Goal: Check status: Check status

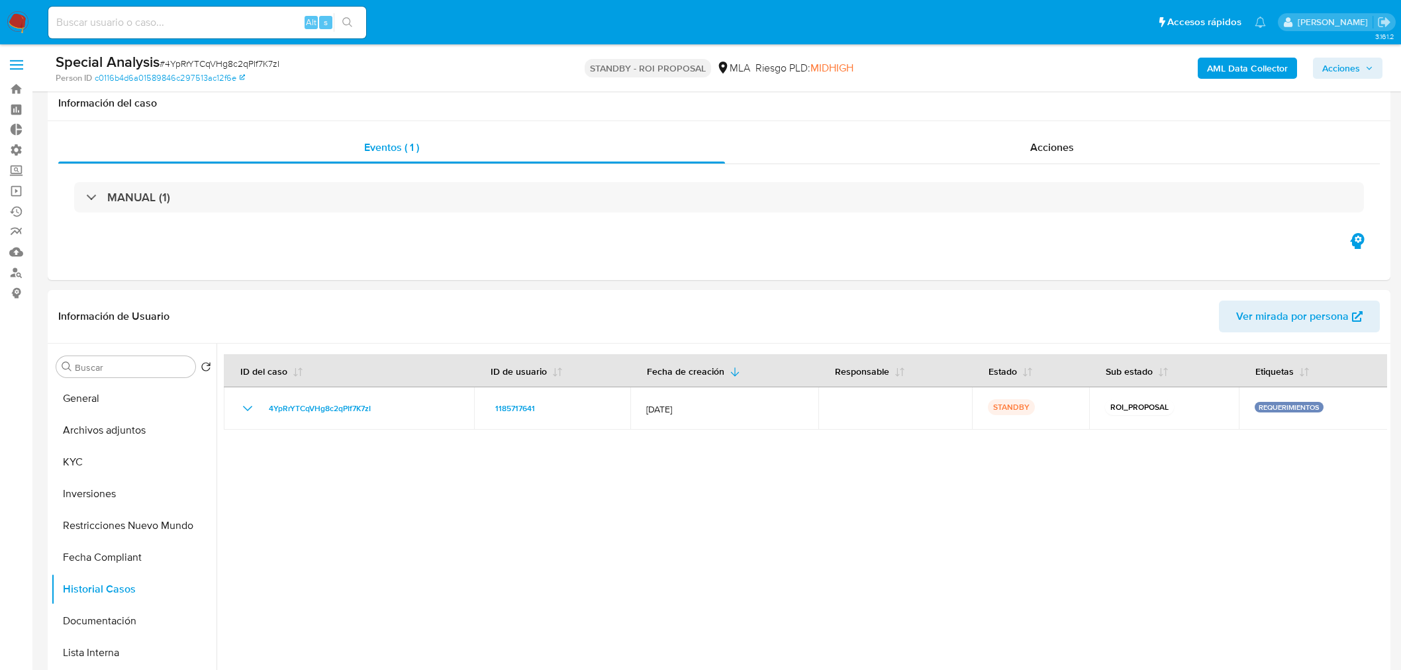
select select "10"
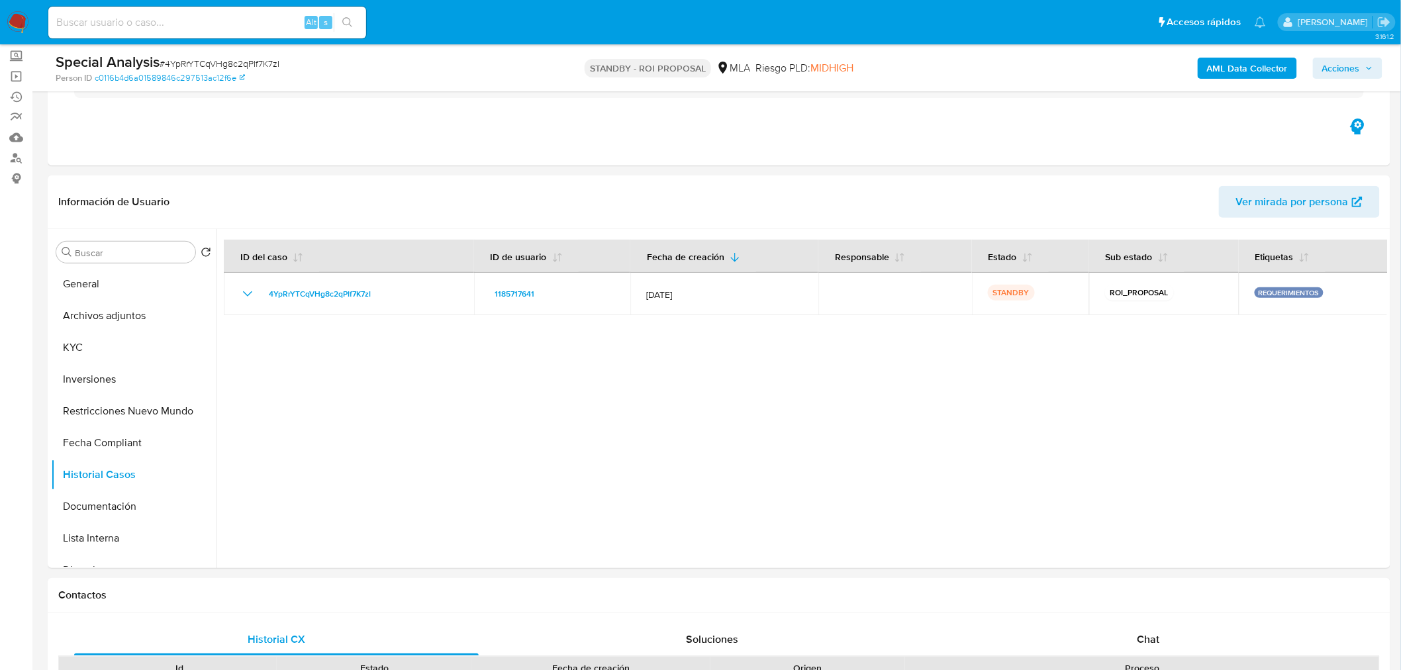
scroll to position [115, 0]
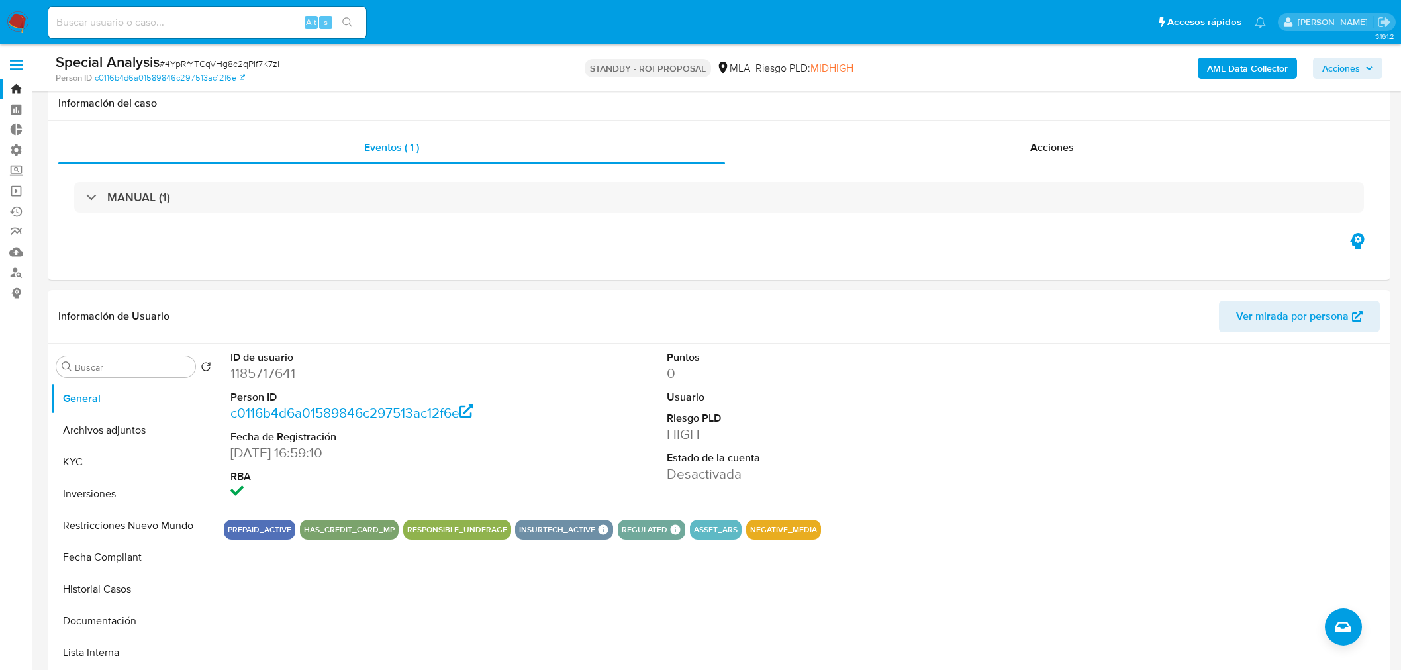
select select "10"
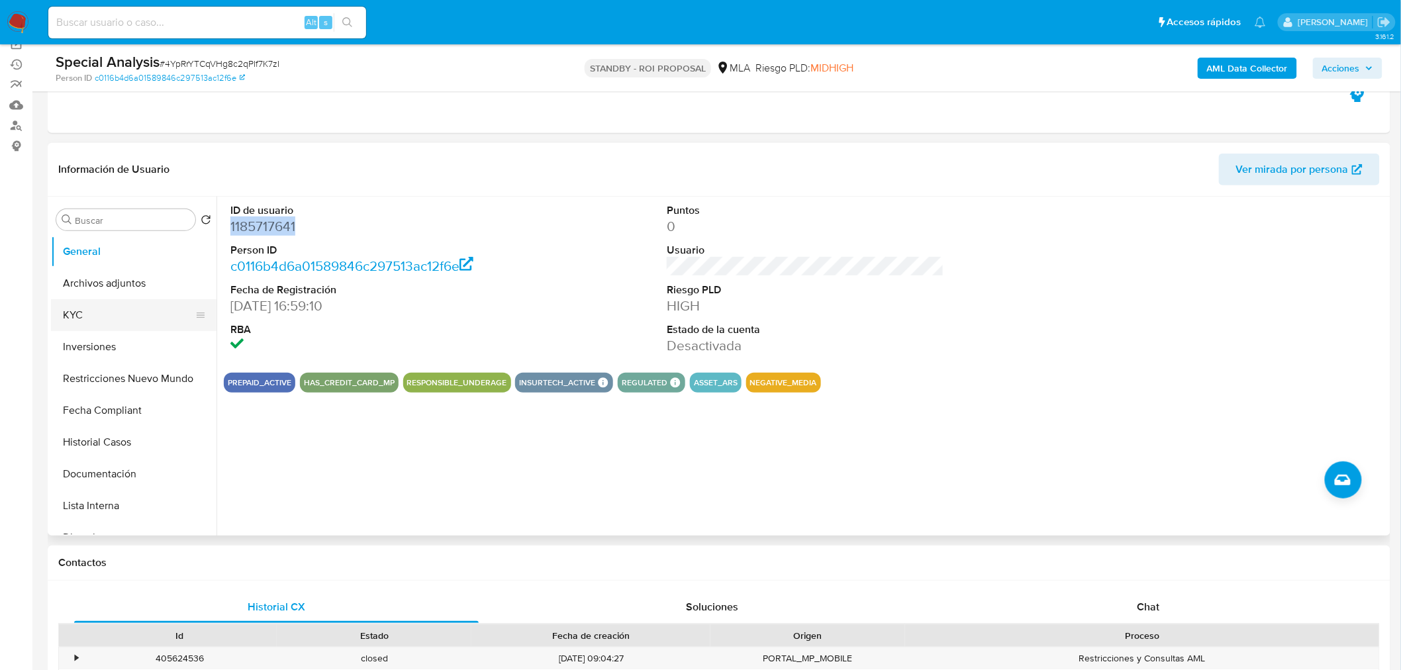
click at [75, 305] on button "KYC" at bounding box center [128, 315] width 155 height 32
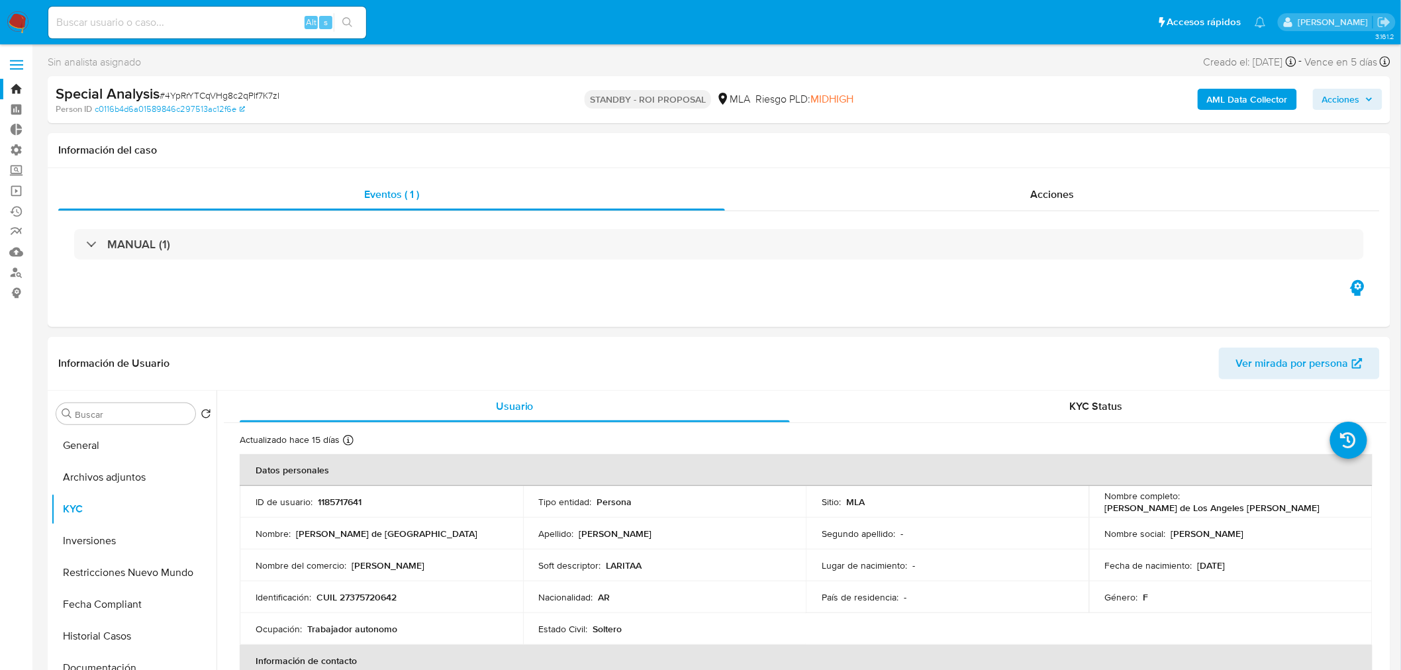
click at [24, 23] on img at bounding box center [18, 22] width 23 height 23
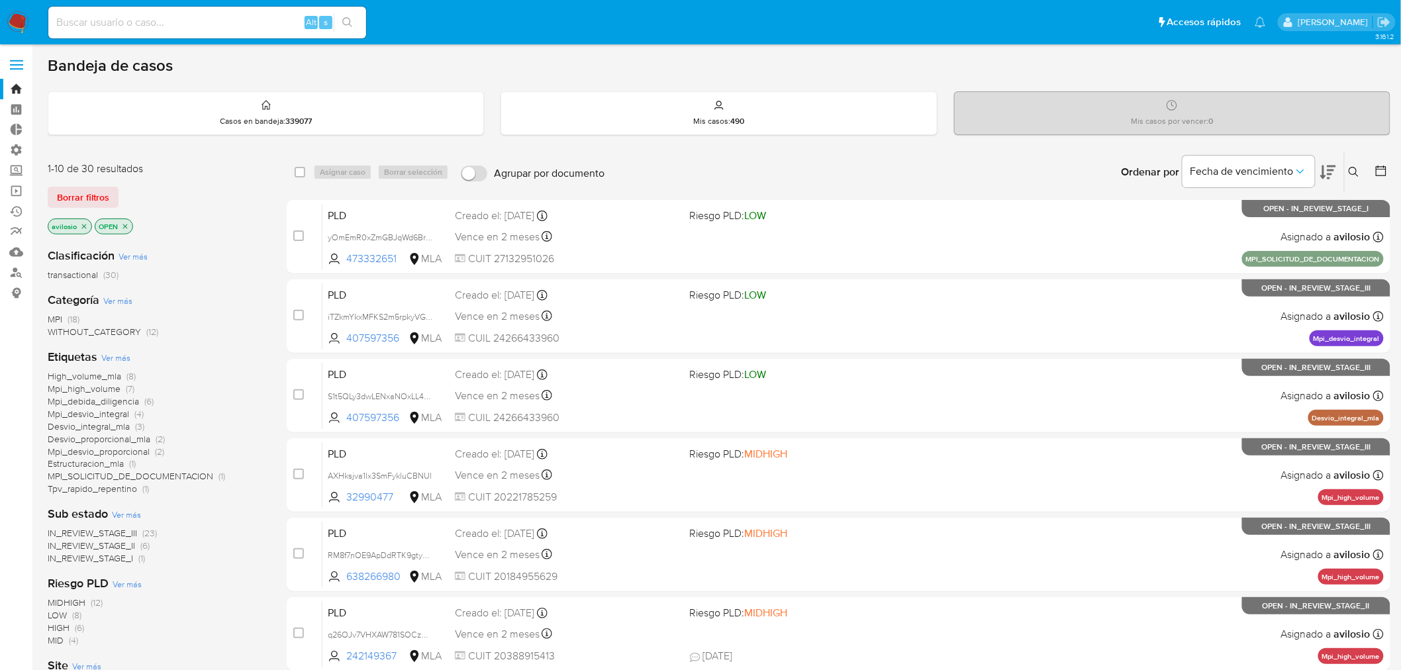
click at [54, 318] on span "MPI" at bounding box center [55, 318] width 15 height 13
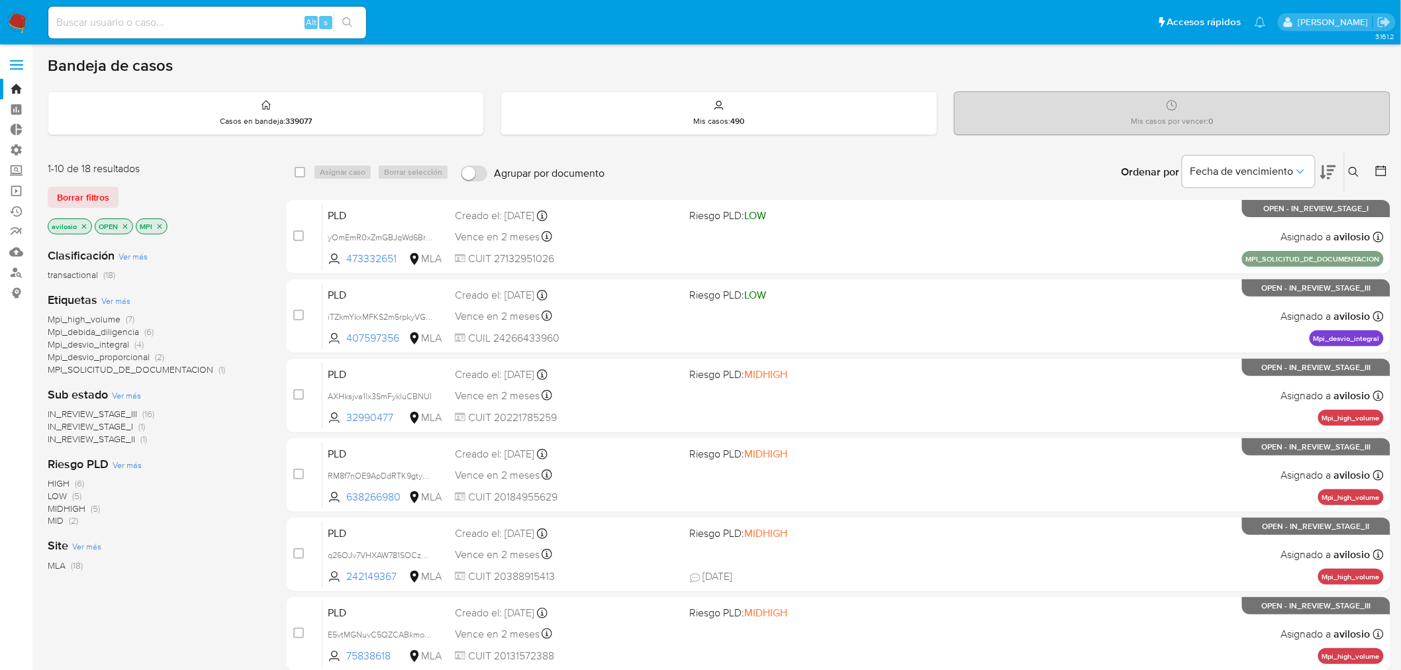
click at [1327, 169] on icon at bounding box center [1328, 172] width 16 height 14
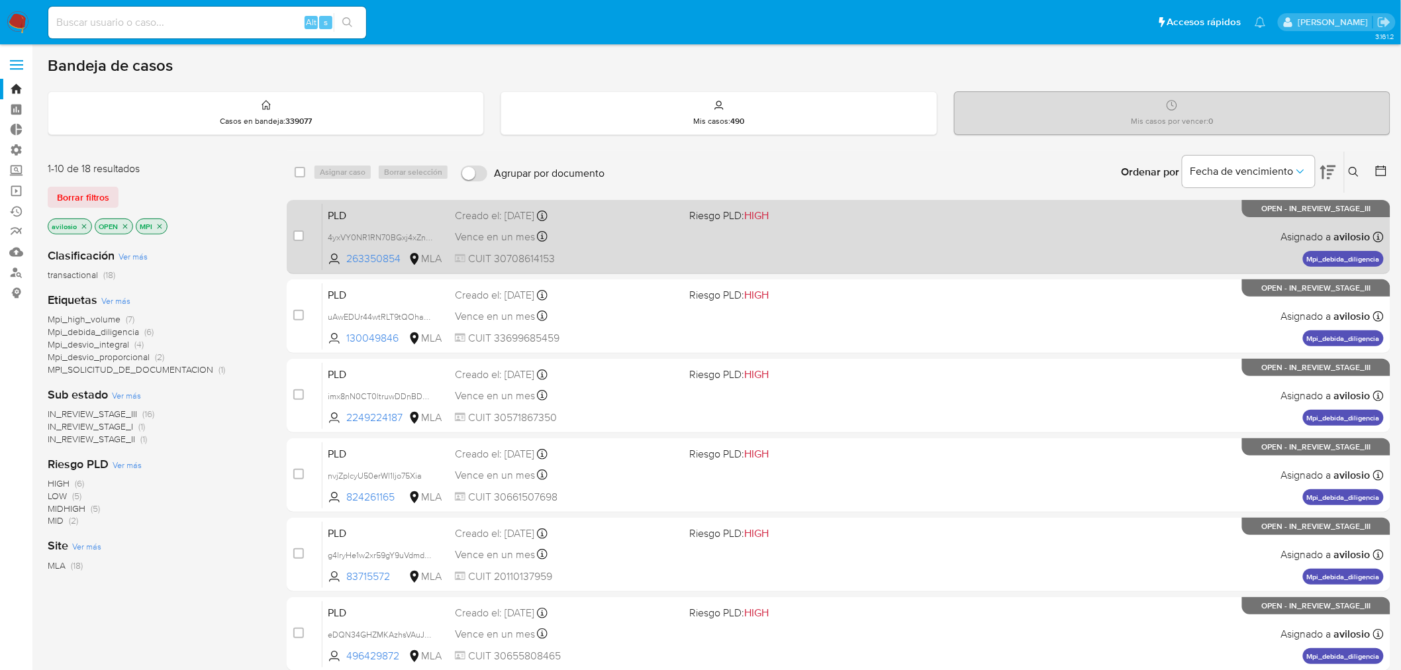
click at [711, 228] on div "PLD 4yxVY0NR1RN70BGxj4xZnjxr 263350854 MLA Riesgo PLD: HIGH Creado el: 12/09/20…" at bounding box center [852, 236] width 1061 height 67
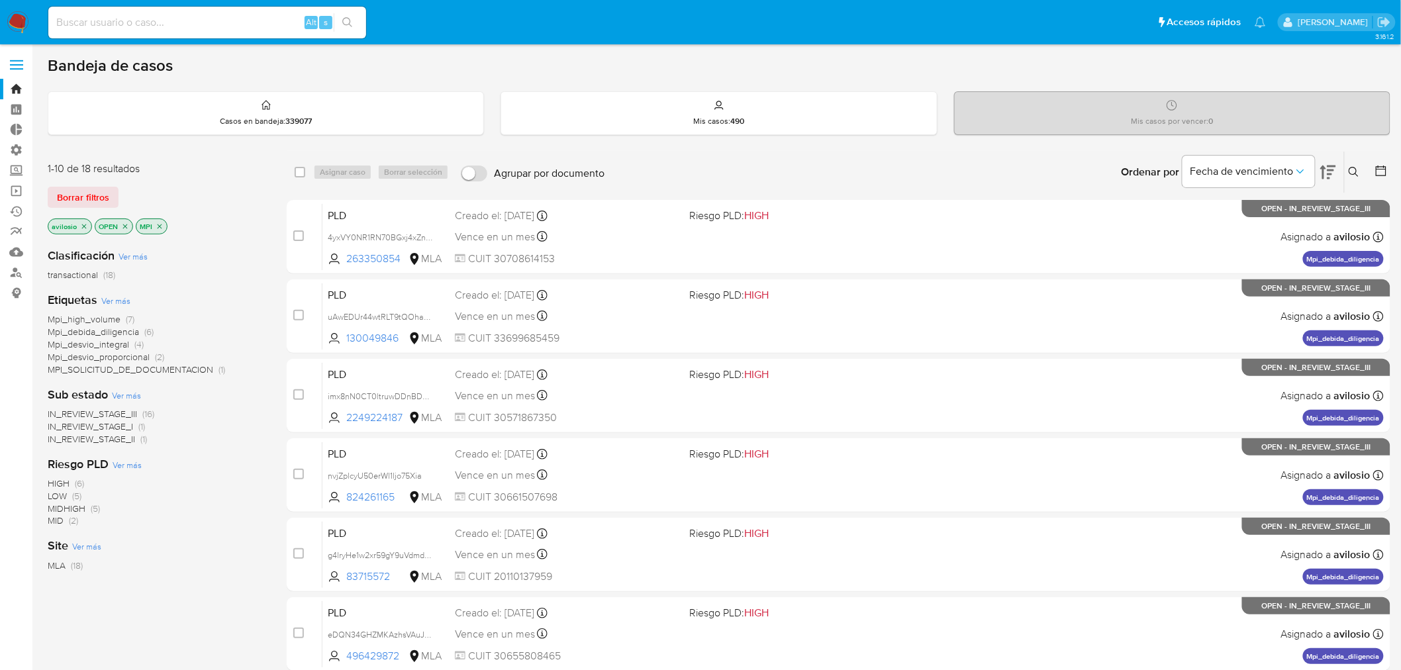
click at [17, 8] on nav "Pausado Ver notificaciones Alt s Accesos rápidos Presiona las siguientes teclas…" at bounding box center [700, 22] width 1401 height 44
click at [17, 11] on img at bounding box center [18, 22] width 23 height 23
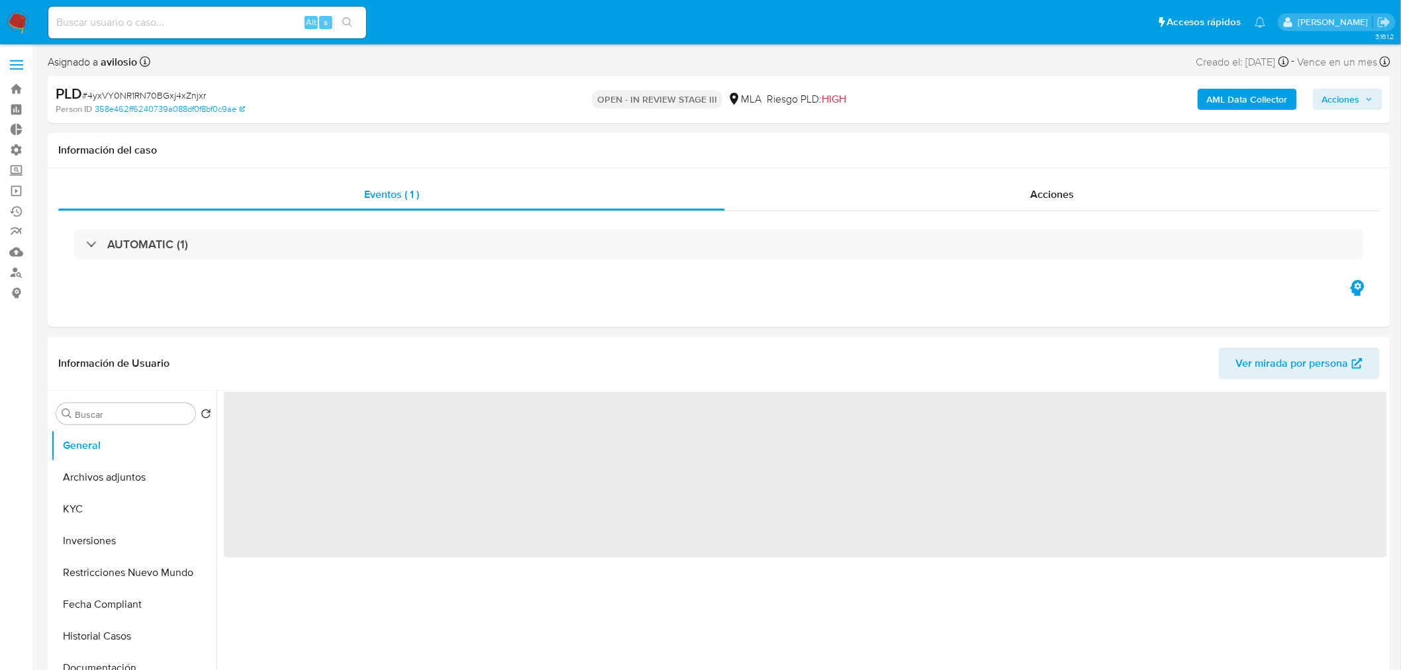
select select "10"
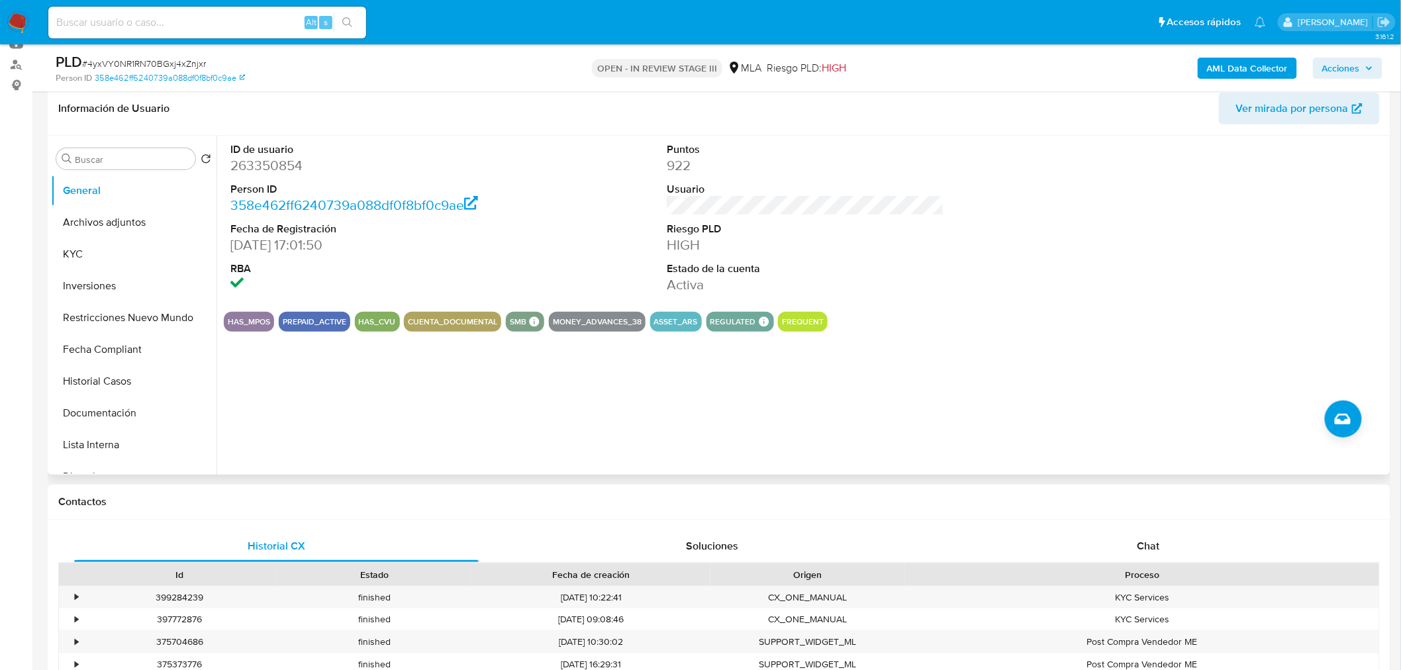
scroll to position [220, 0]
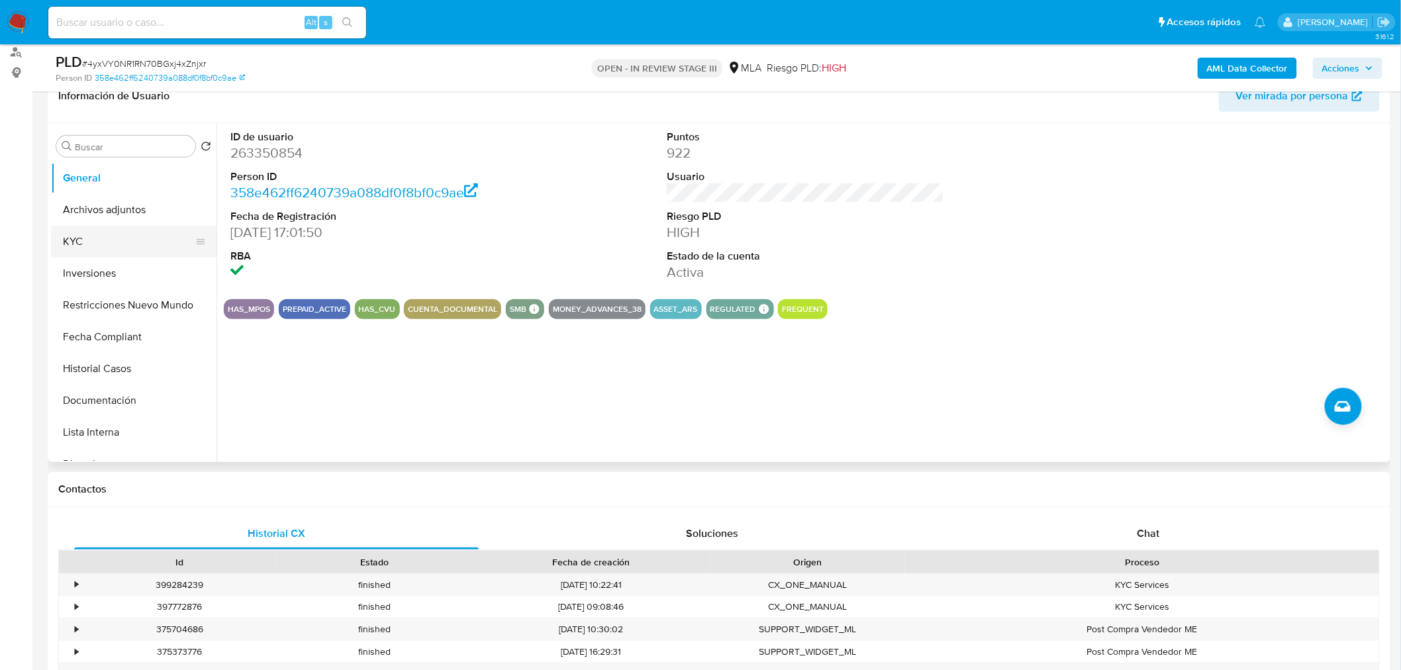
click at [95, 242] on button "KYC" at bounding box center [128, 242] width 155 height 32
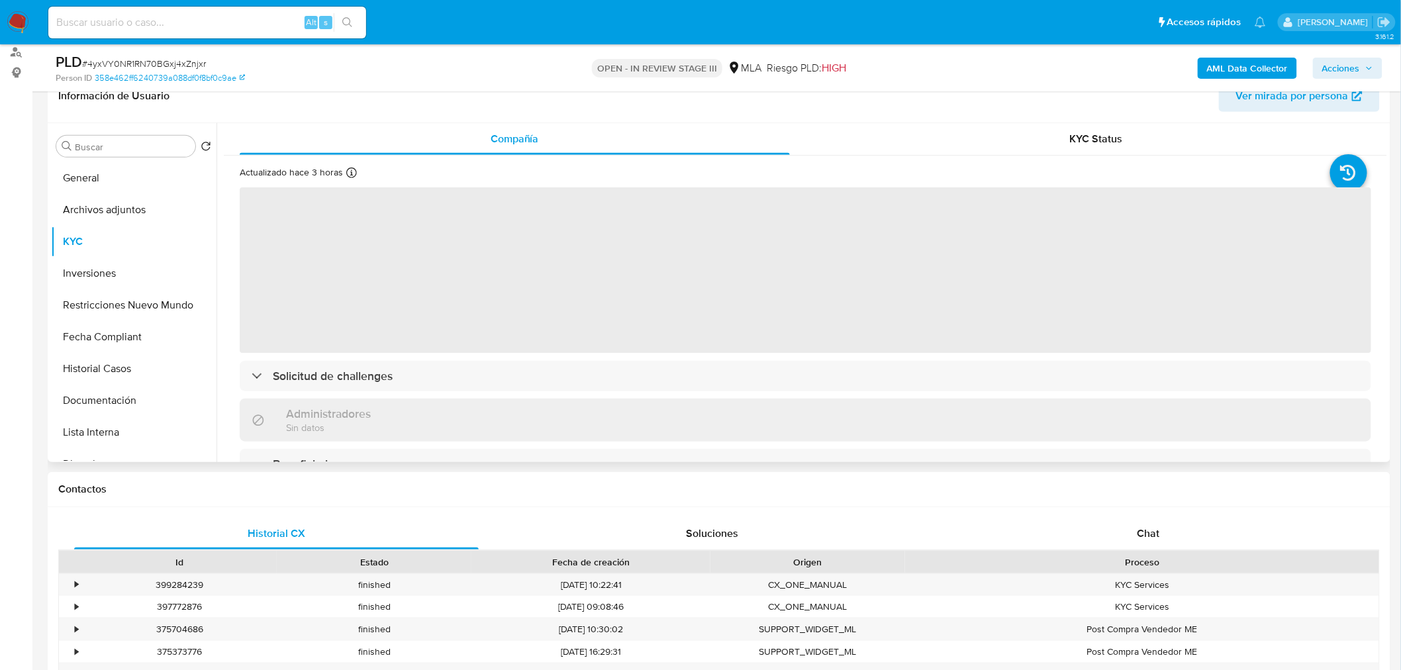
click at [1063, 121] on div "Información de Usuario Ver mirada por persona Buscar Volver al orden por defect…" at bounding box center [719, 266] width 1342 height 393
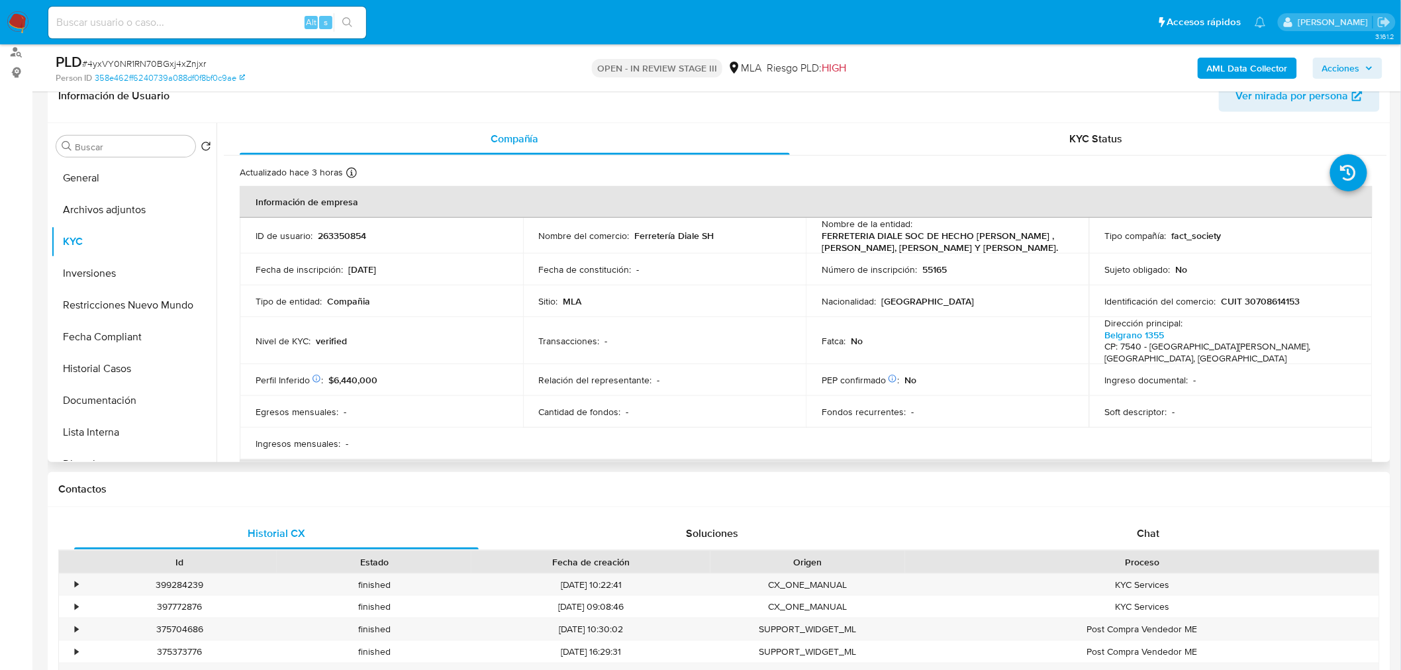
drag, startPoint x: 96, startPoint y: 367, endPoint x: 267, endPoint y: 392, distance: 172.5
click at [98, 368] on button "Historial Casos" at bounding box center [133, 369] width 165 height 32
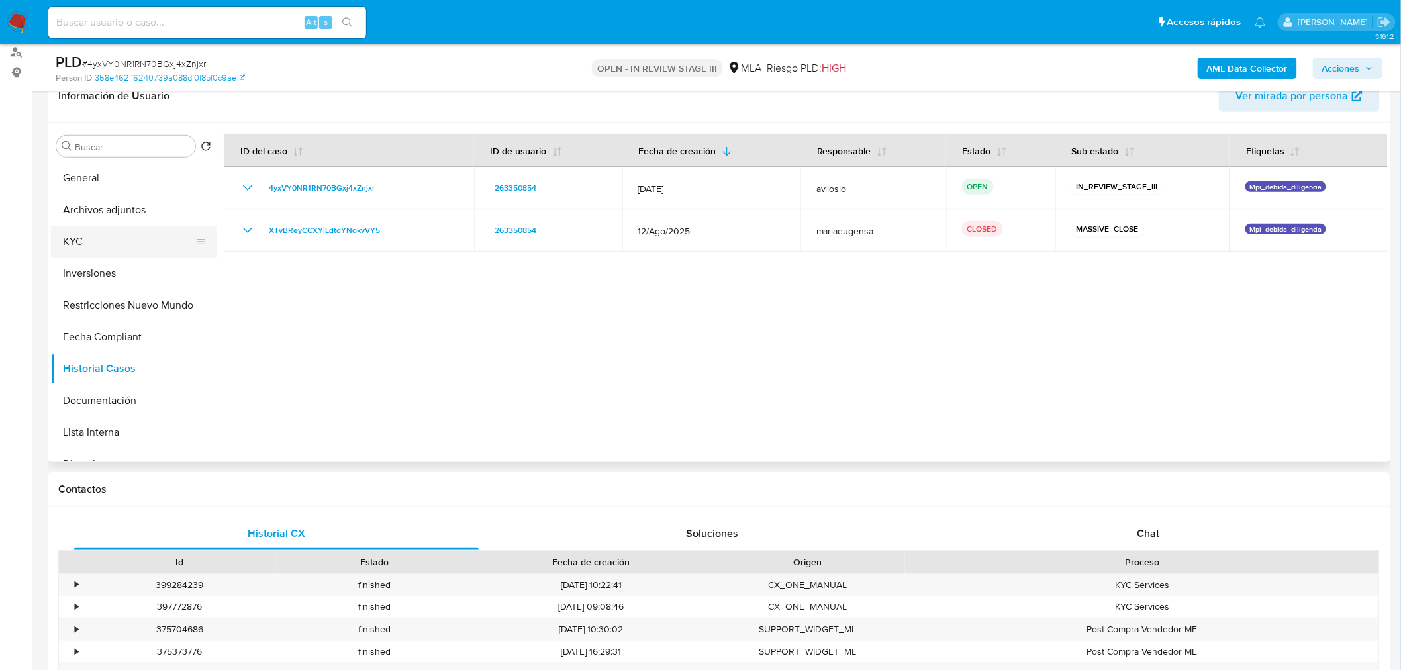
click at [93, 240] on button "KYC" at bounding box center [128, 242] width 155 height 32
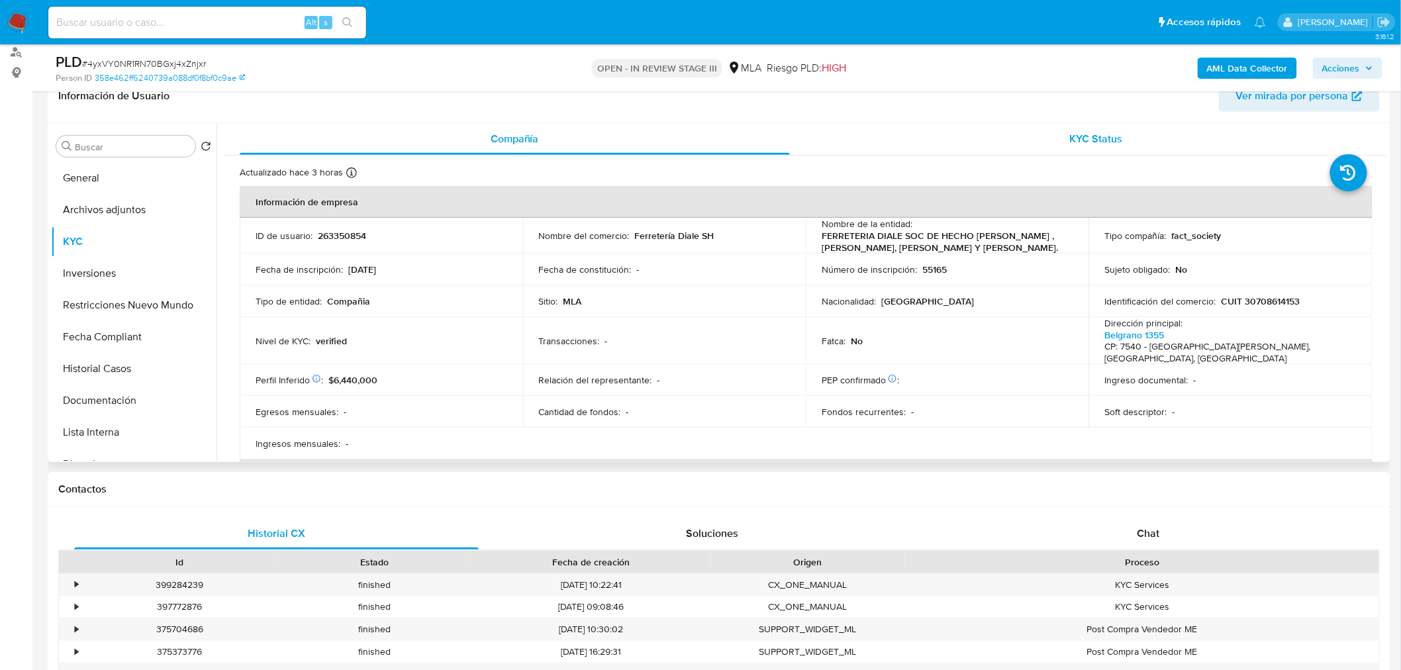
click at [1124, 146] on div "KYC Status" at bounding box center [1096, 139] width 550 height 32
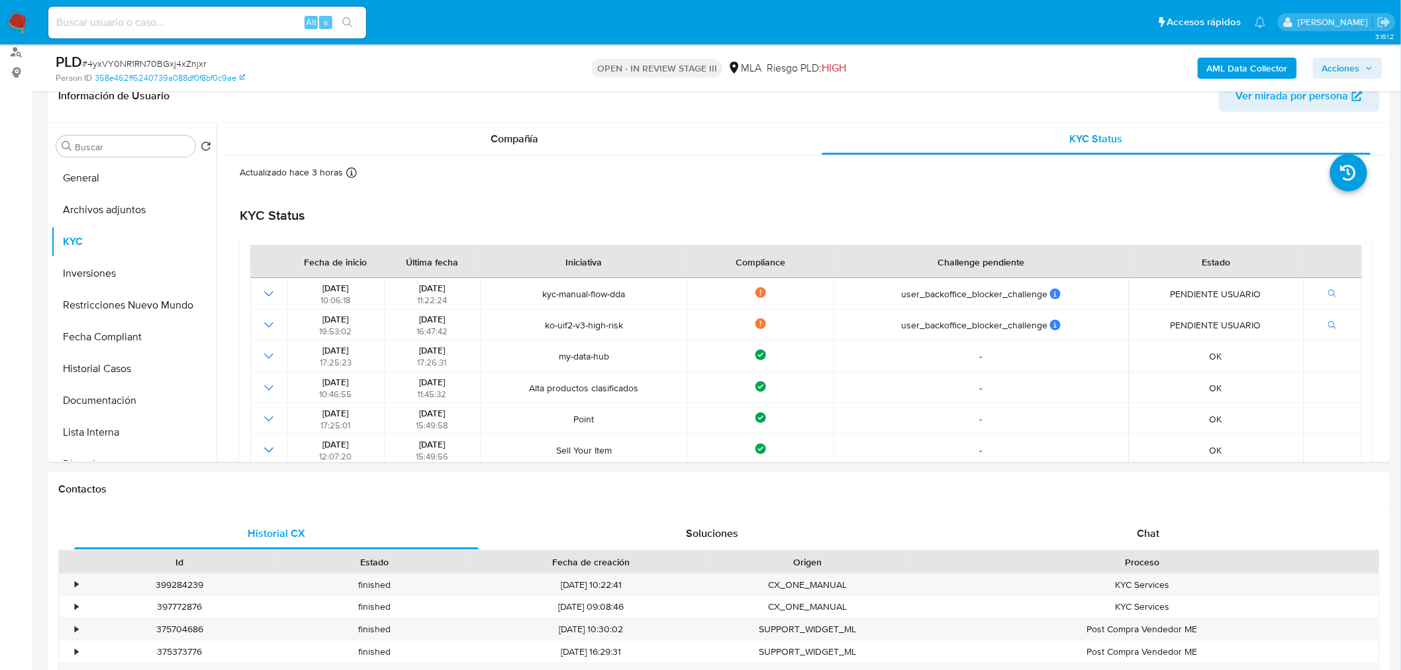
click at [186, 14] on input at bounding box center [207, 22] width 318 height 17
paste input "NdpZTNT4F5eWpd1lLf93OaI9"
type input "NdpZTNT4F5eWpd1lLf93OaI9"
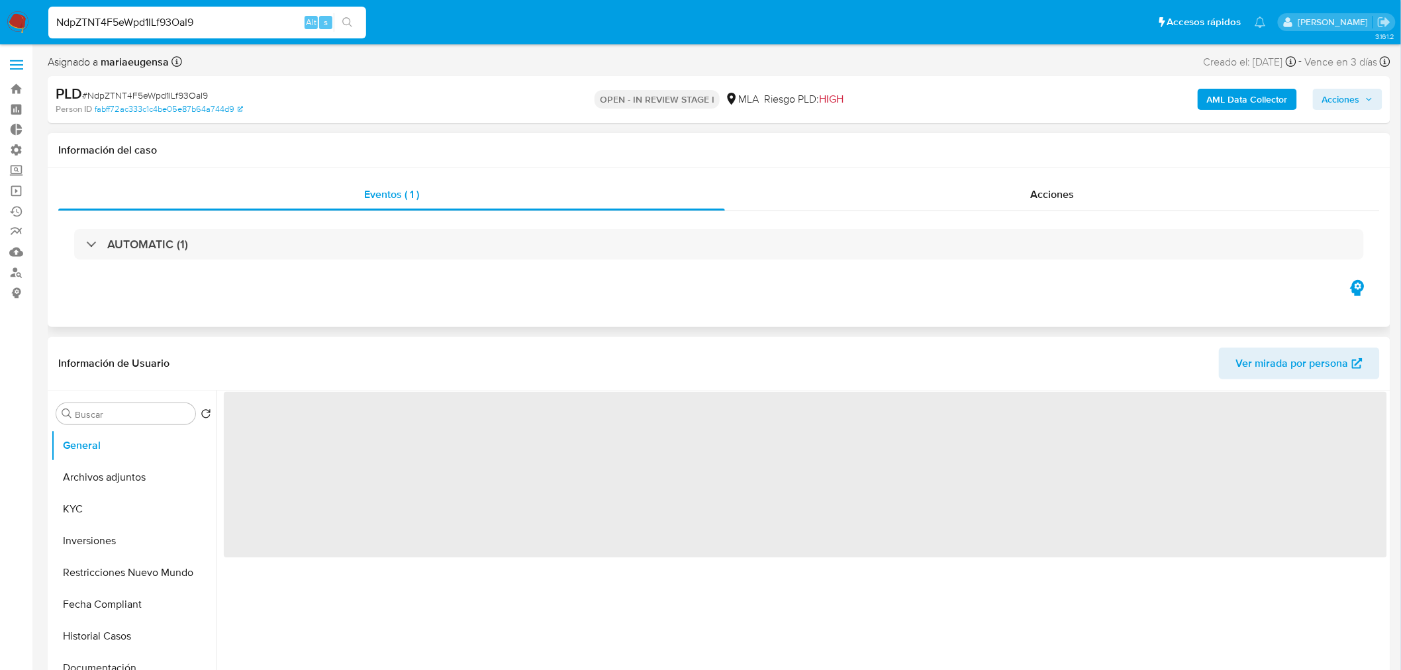
select select "10"
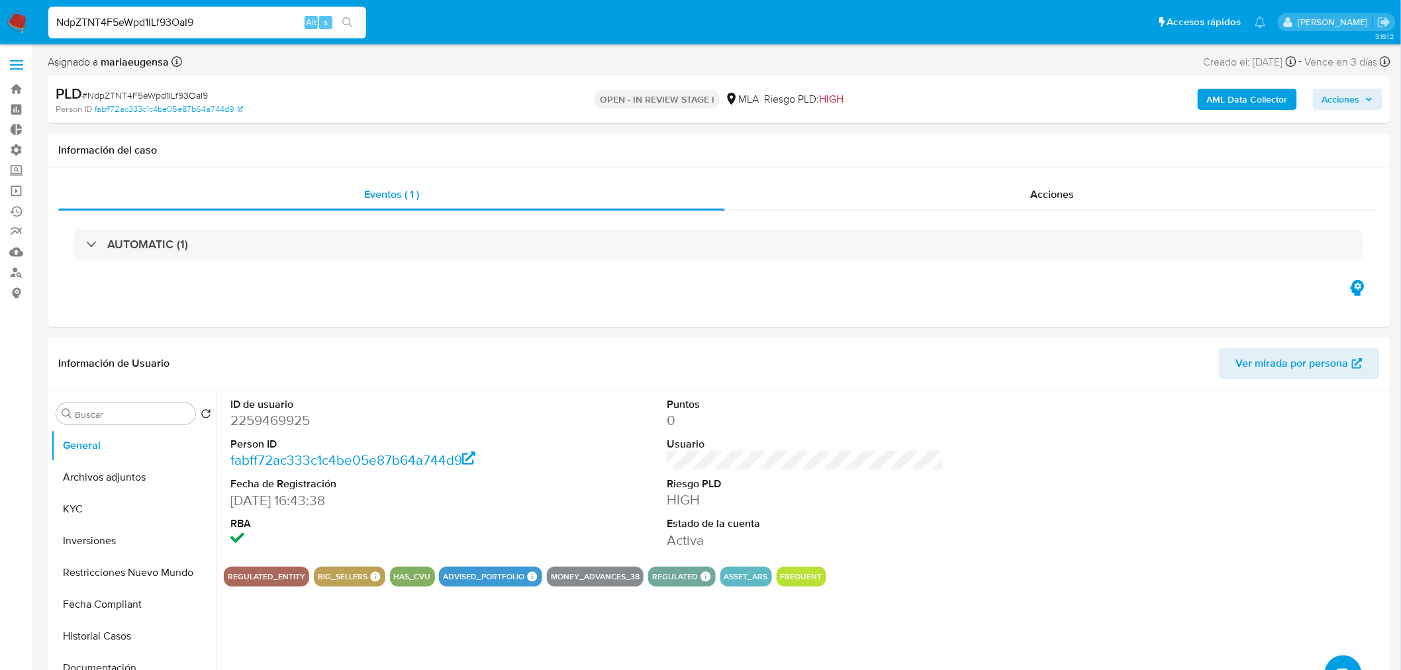
click at [253, 424] on dd "2259469925" at bounding box center [368, 420] width 277 height 19
copy dd "2259469925"
click at [113, 512] on button "KYC" at bounding box center [128, 509] width 155 height 32
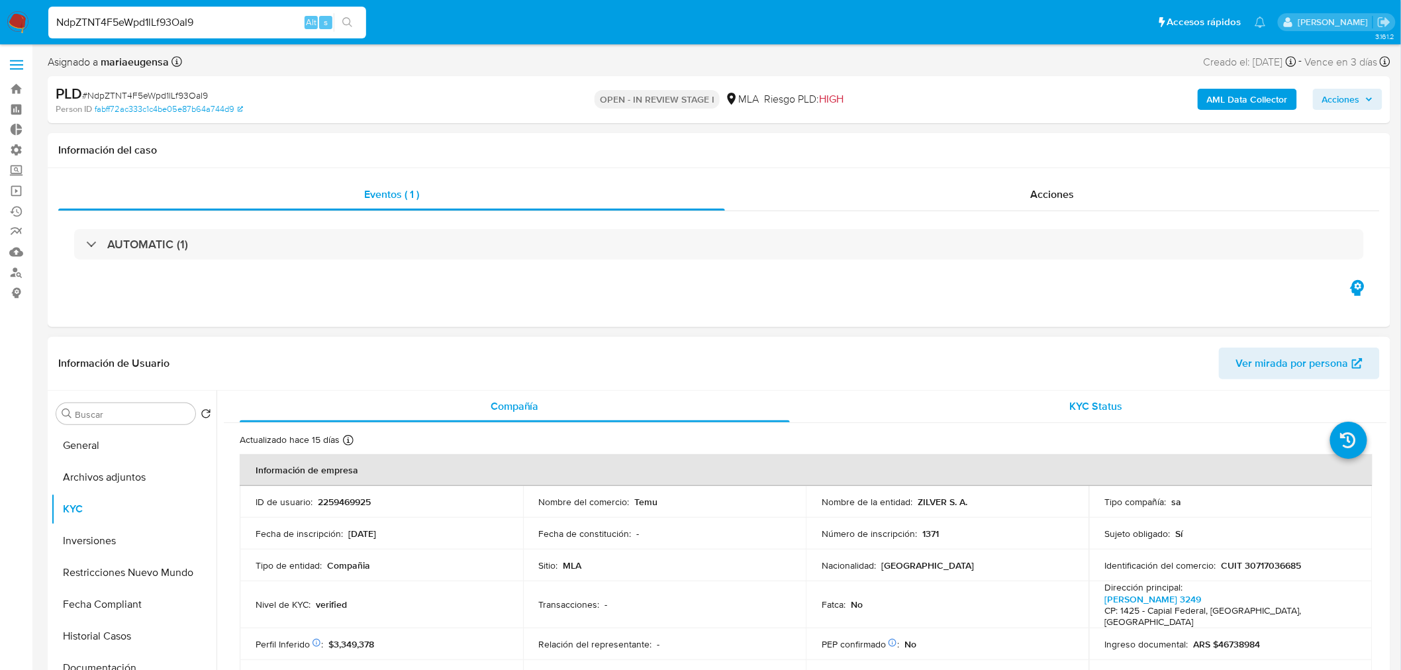
click at [1133, 414] on div "KYC Status" at bounding box center [1096, 407] width 550 height 32
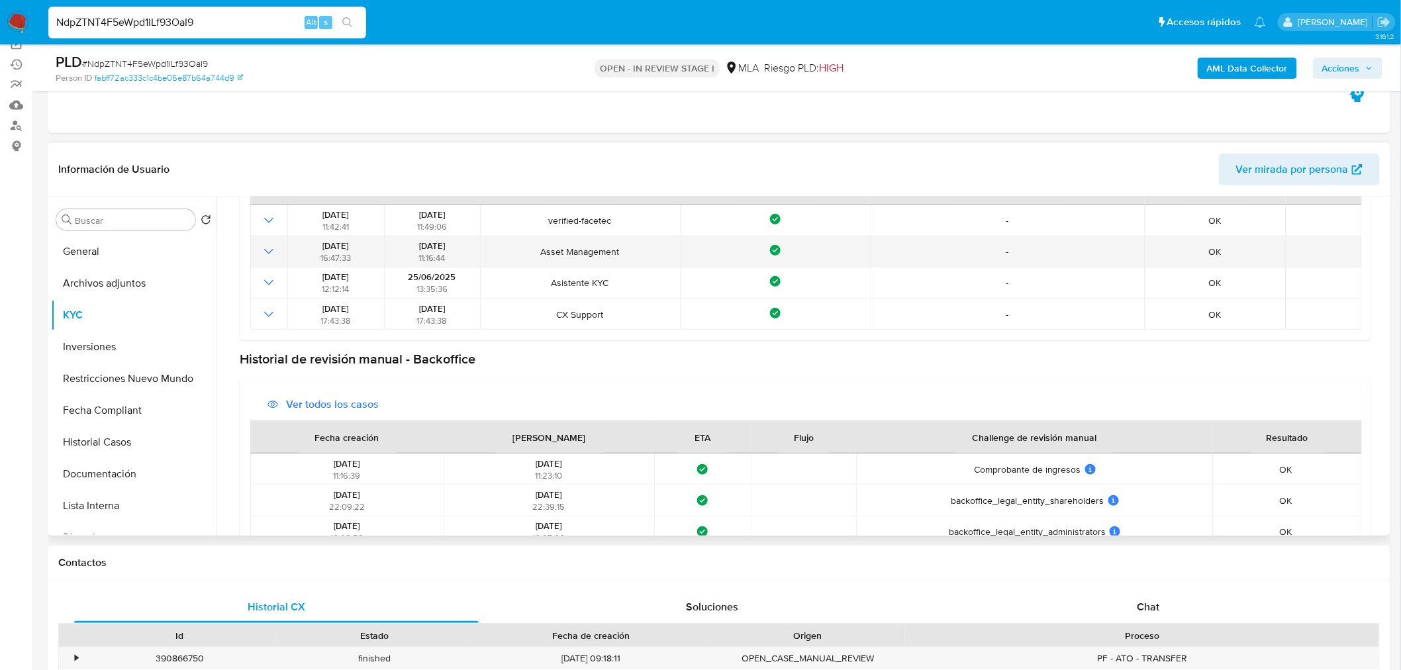
scroll to position [211, 0]
